Goal: Navigation & Orientation: Understand site structure

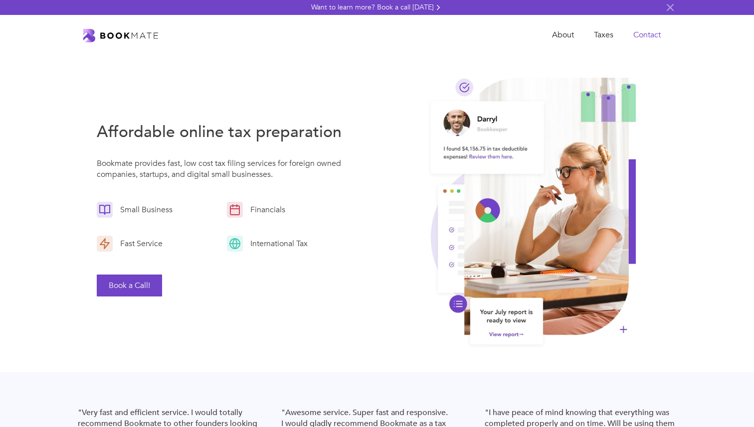
click at [635, 32] on link "Contact" at bounding box center [646, 35] width 47 height 20
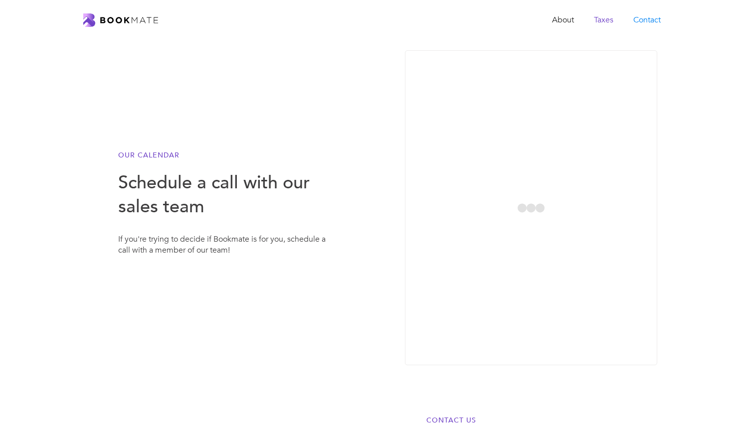
click at [601, 13] on link "Taxes" at bounding box center [603, 20] width 39 height 20
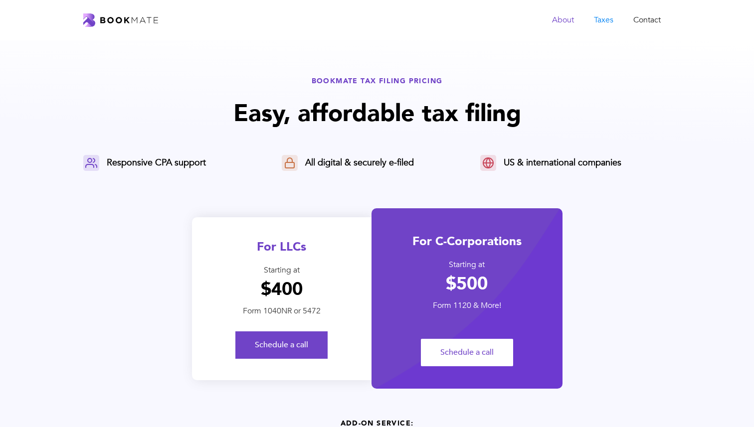
click at [562, 19] on link "About" at bounding box center [563, 20] width 42 height 20
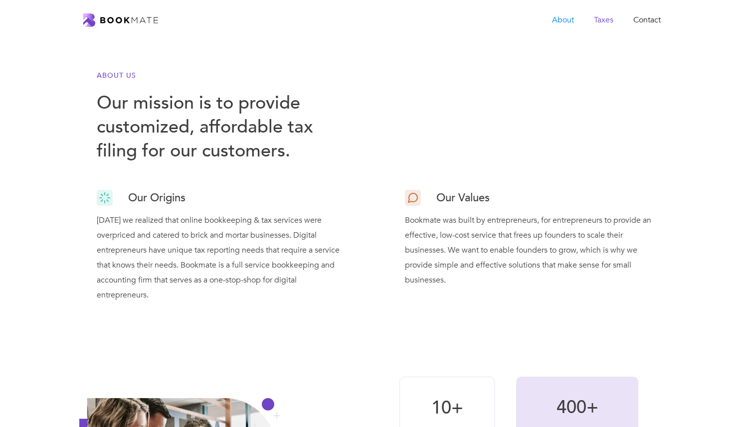
click at [610, 15] on link "Taxes" at bounding box center [603, 20] width 39 height 20
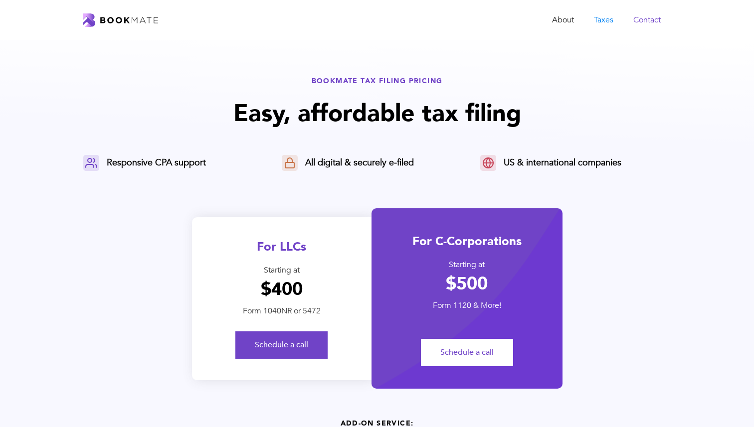
click at [655, 22] on link "Contact" at bounding box center [646, 20] width 47 height 20
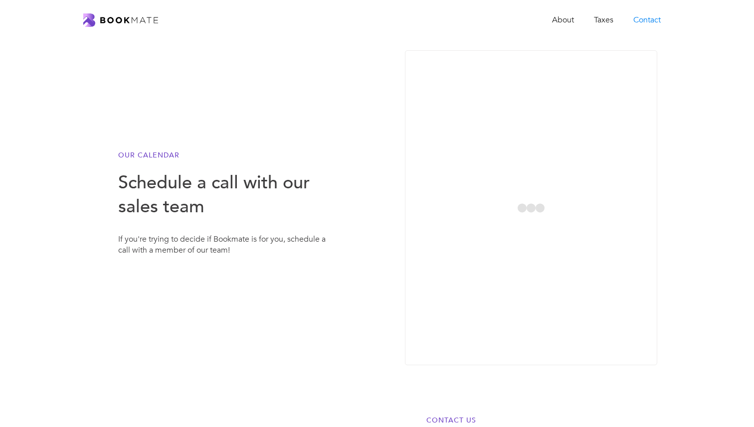
click at [141, 16] on img "home" at bounding box center [120, 19] width 75 height 13
